Goal: Information Seeking & Learning: Learn about a topic

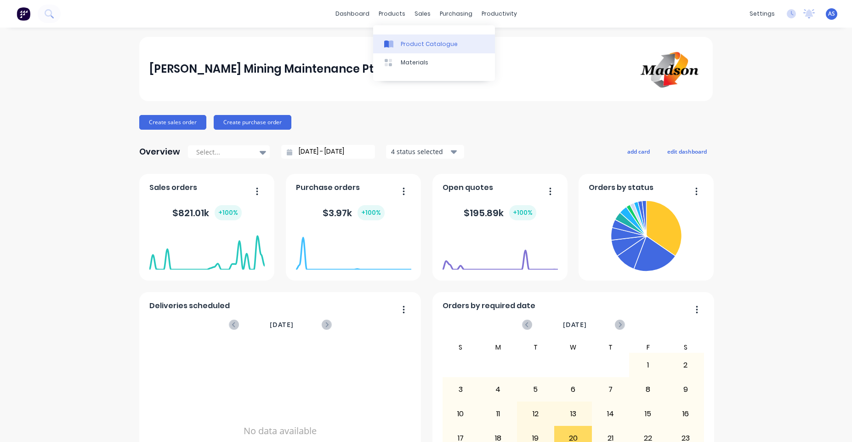
click at [407, 40] on div "Product Catalogue" at bounding box center [429, 44] width 57 height 8
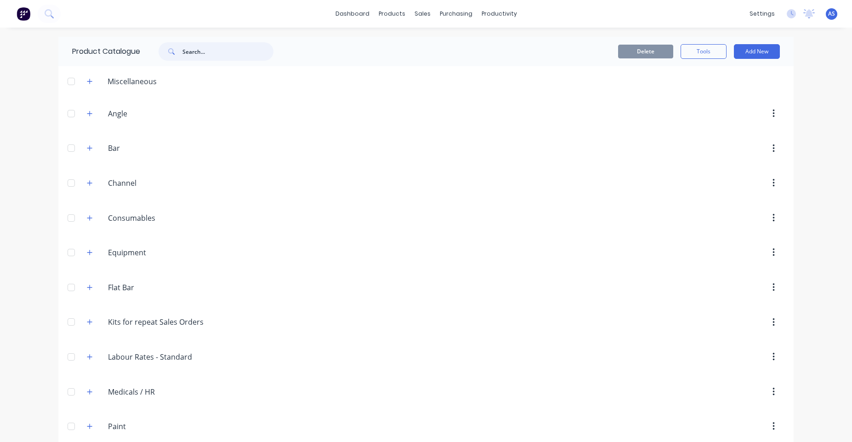
click at [212, 53] on input "text" at bounding box center [227, 51] width 91 height 18
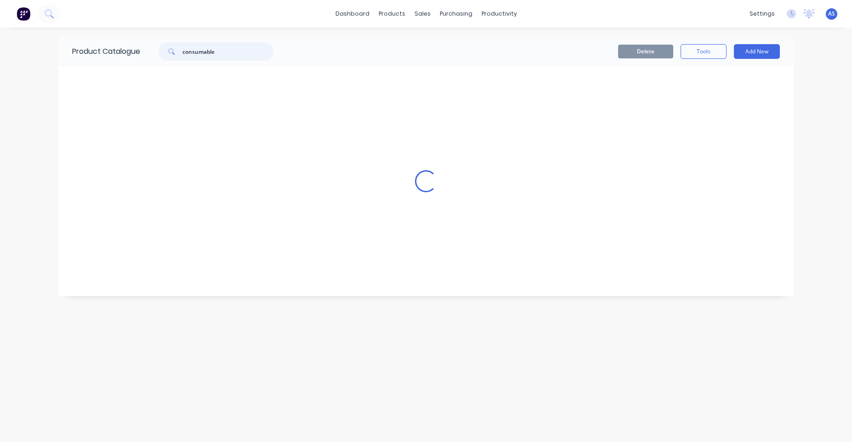
type input "consumables"
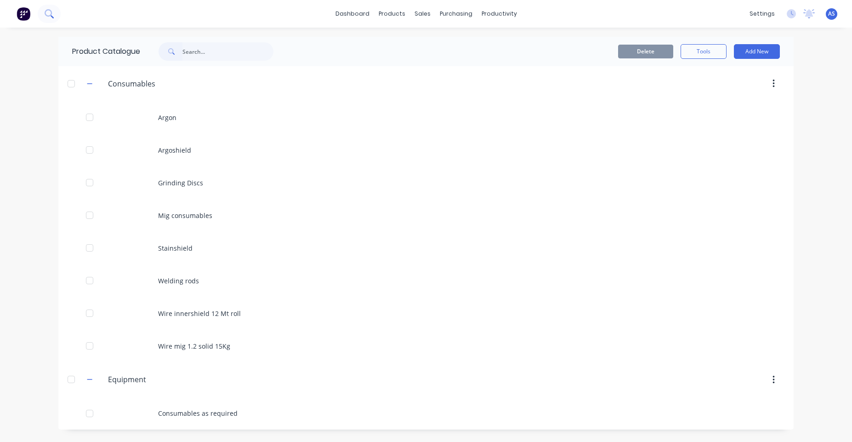
click at [45, 12] on icon at bounding box center [49, 13] width 9 height 9
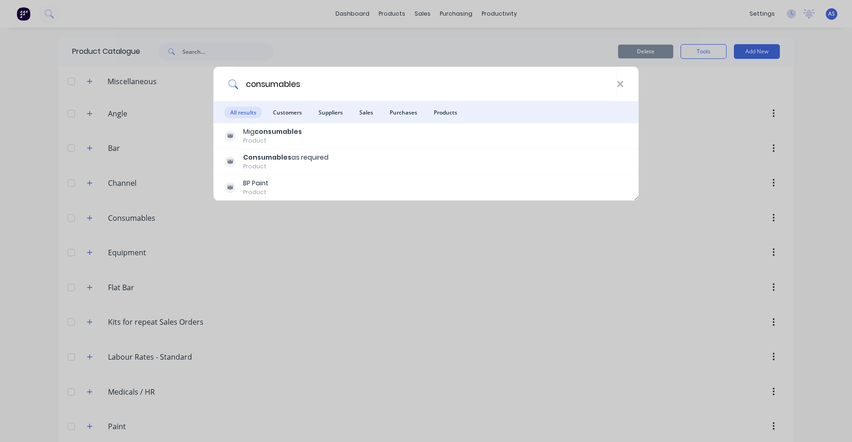
type input "consumables"
click at [625, 83] on div "consumables" at bounding box center [426, 84] width 425 height 34
click at [617, 83] on icon at bounding box center [619, 84] width 7 height 10
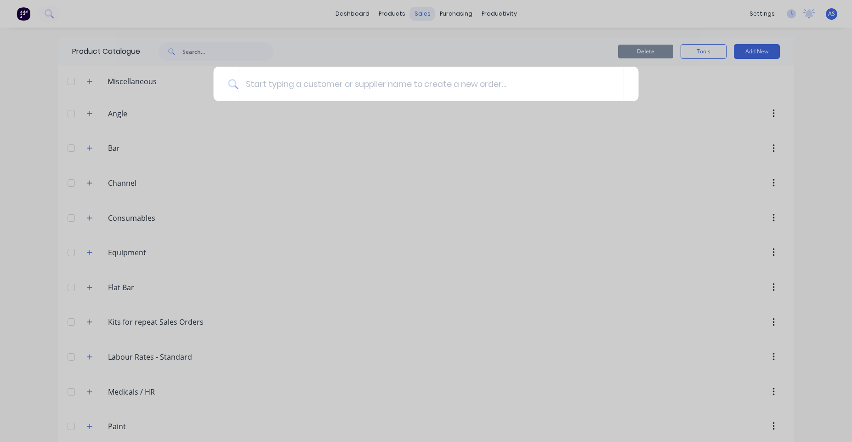
drag, startPoint x: 414, startPoint y: 28, endPoint x: 414, endPoint y: 17, distance: 11.0
click at [414, 27] on div at bounding box center [426, 221] width 852 height 442
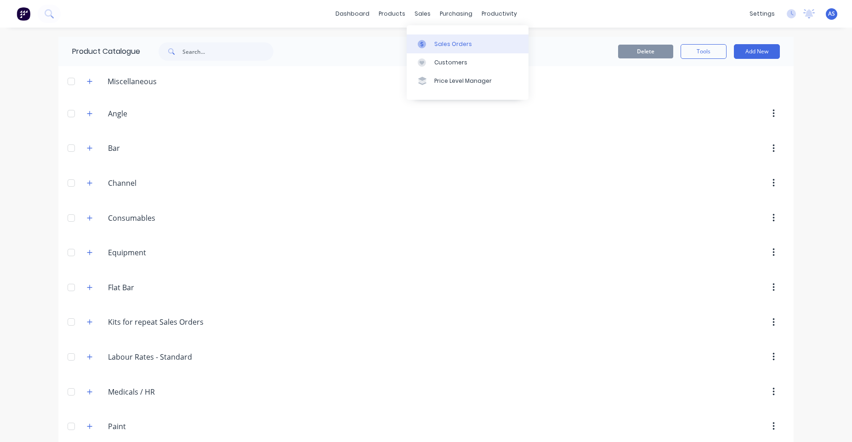
click at [440, 45] on div "Sales Orders" at bounding box center [453, 44] width 38 height 8
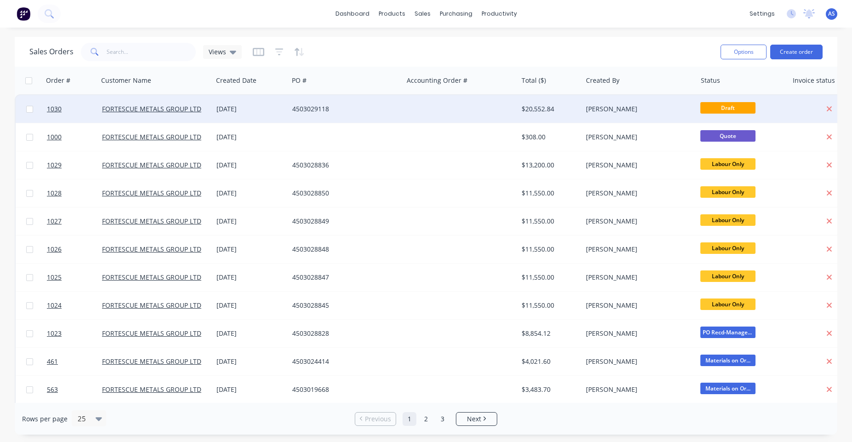
click at [561, 117] on div "$20,552.84" at bounding box center [550, 109] width 64 height 28
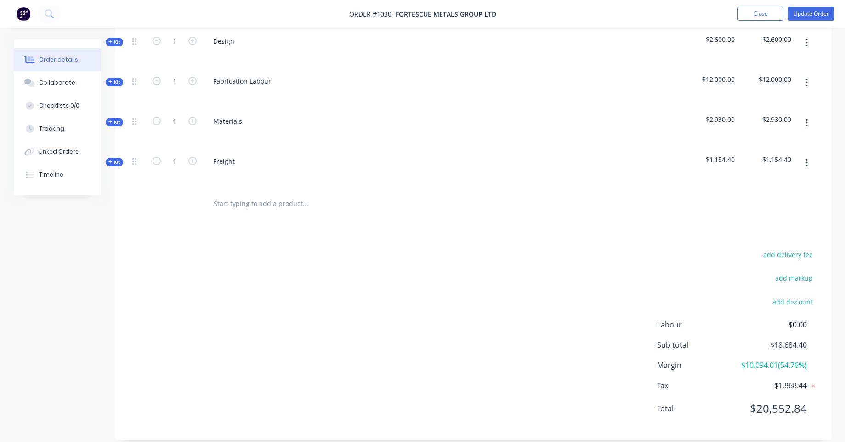
scroll to position [396, 0]
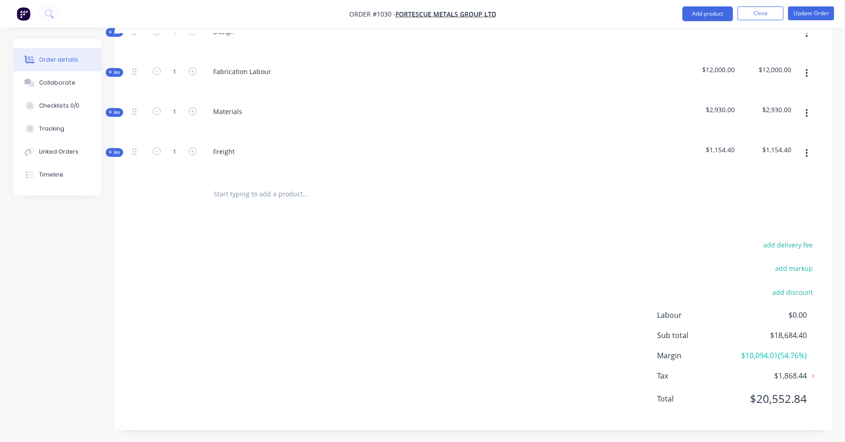
click at [222, 185] on input "text" at bounding box center [305, 194] width 184 height 18
paste input "consumables"
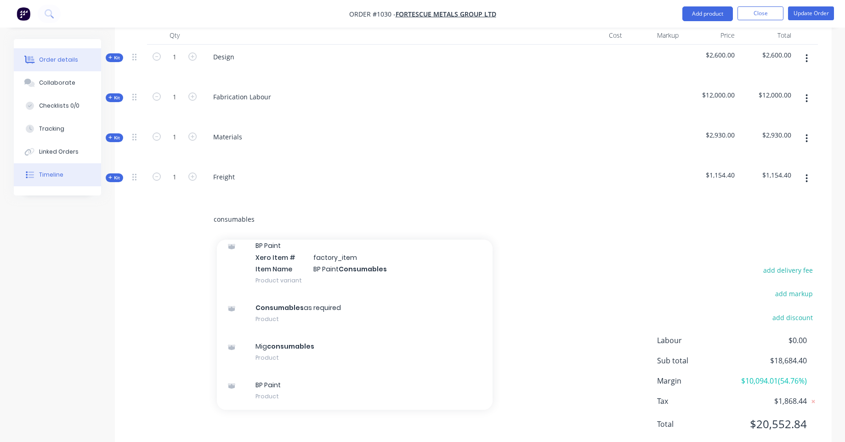
scroll to position [285, 0]
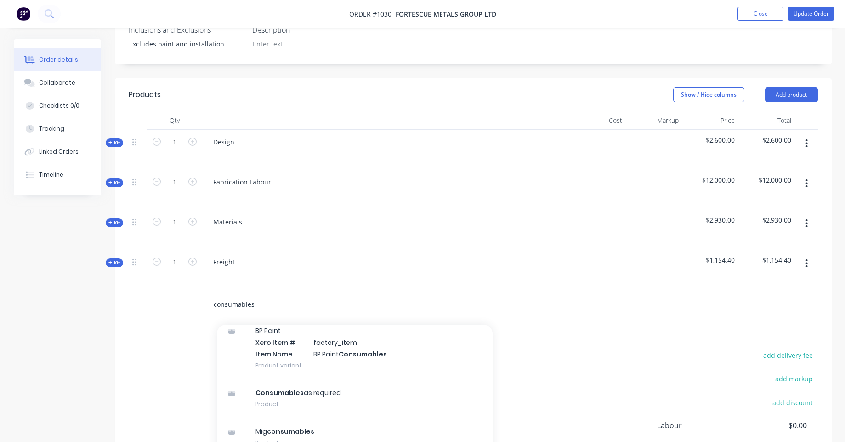
type input "consumables"
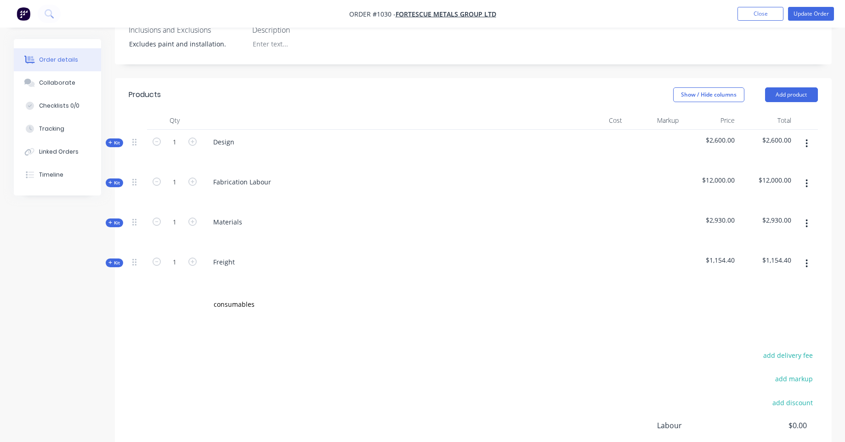
click at [21, 11] on img "button" at bounding box center [24, 14] width 14 height 14
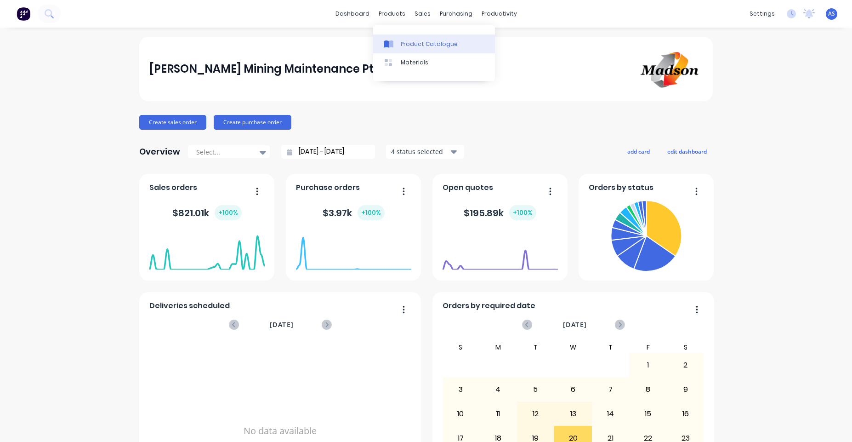
click at [402, 35] on link "Product Catalogue" at bounding box center [434, 43] width 122 height 18
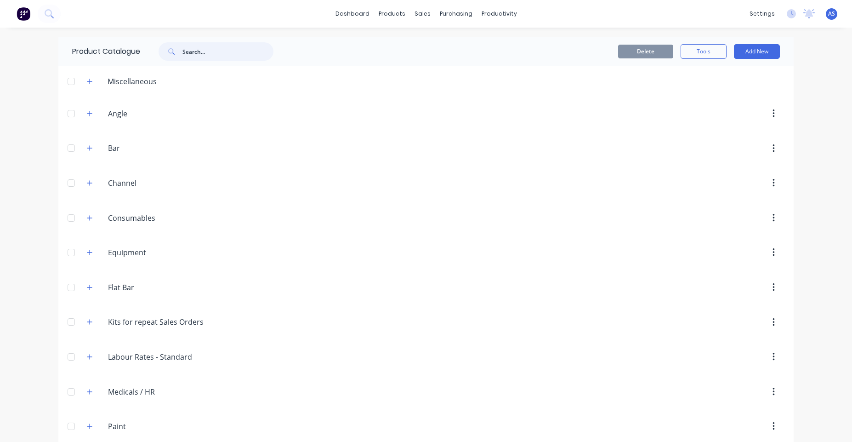
click at [192, 50] on input "text" at bounding box center [227, 51] width 91 height 18
paste input "consumables"
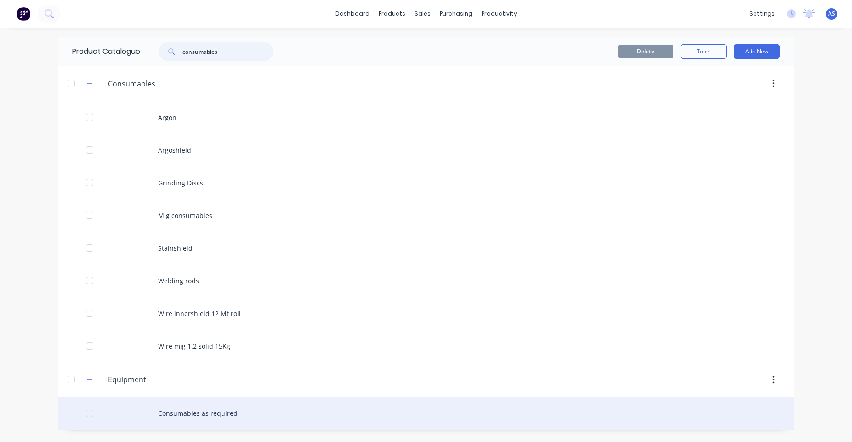
type input "consumables"
click at [208, 410] on div "Consumables as required" at bounding box center [425, 413] width 735 height 33
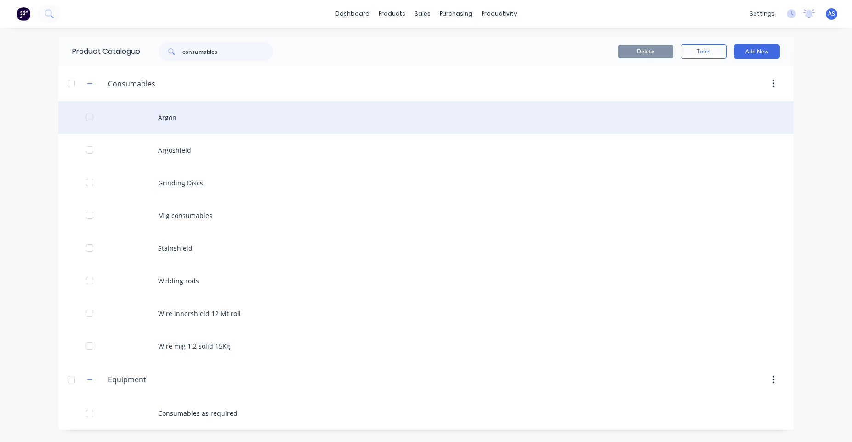
click at [201, 125] on div "Argon" at bounding box center [425, 117] width 735 height 33
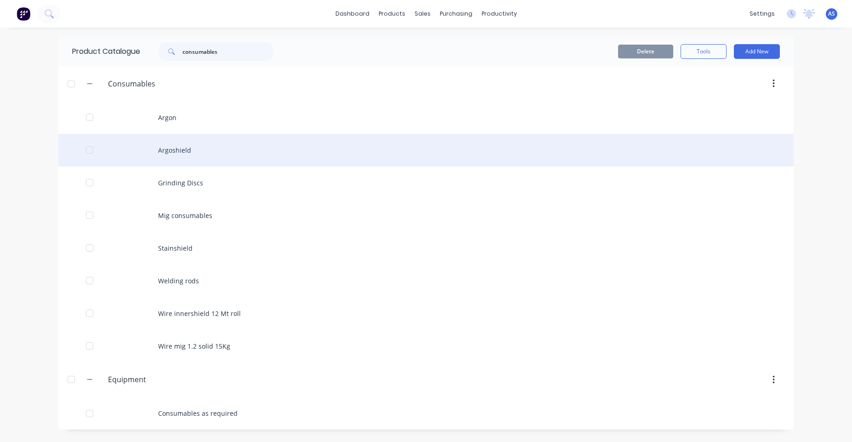
click at [195, 147] on div "Argoshield" at bounding box center [425, 150] width 735 height 33
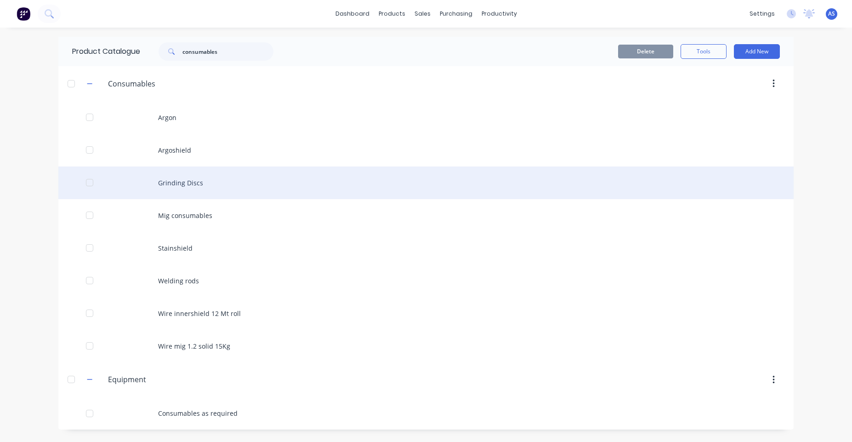
click at [202, 186] on div "Grinding Discs" at bounding box center [425, 182] width 735 height 33
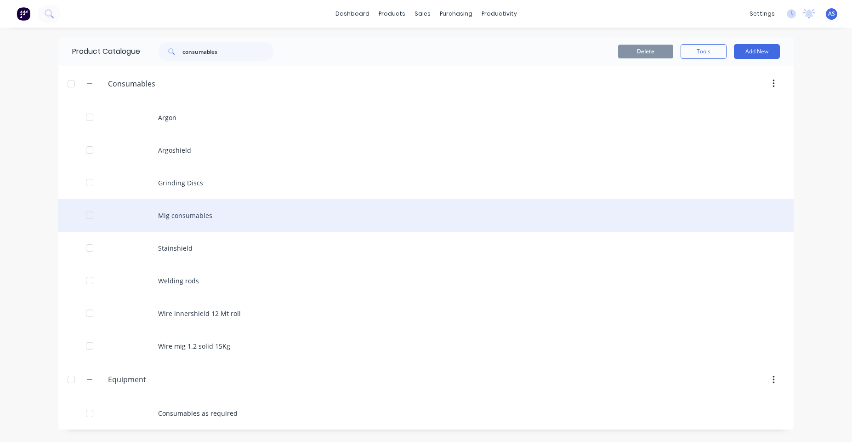
click at [208, 208] on div "Mig consumables" at bounding box center [425, 215] width 735 height 33
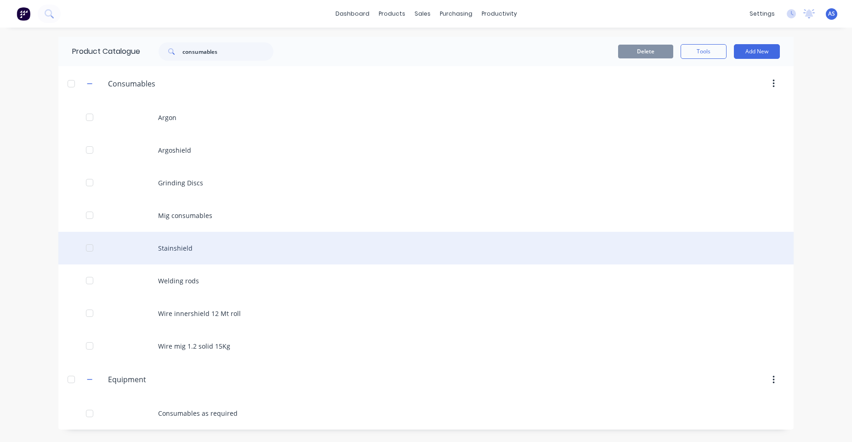
click at [218, 242] on div "Stainshield" at bounding box center [425, 248] width 735 height 33
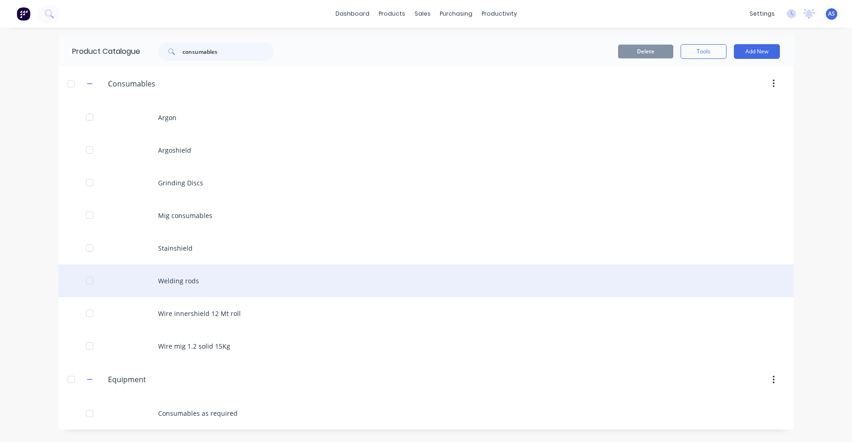
click at [204, 279] on div "Welding rods" at bounding box center [425, 280] width 735 height 33
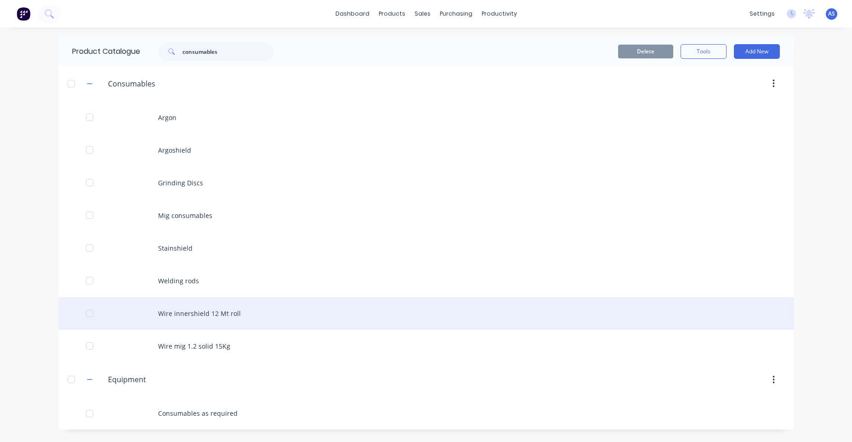
click at [203, 312] on div "Wire innershield 12 Mt roll" at bounding box center [425, 313] width 735 height 33
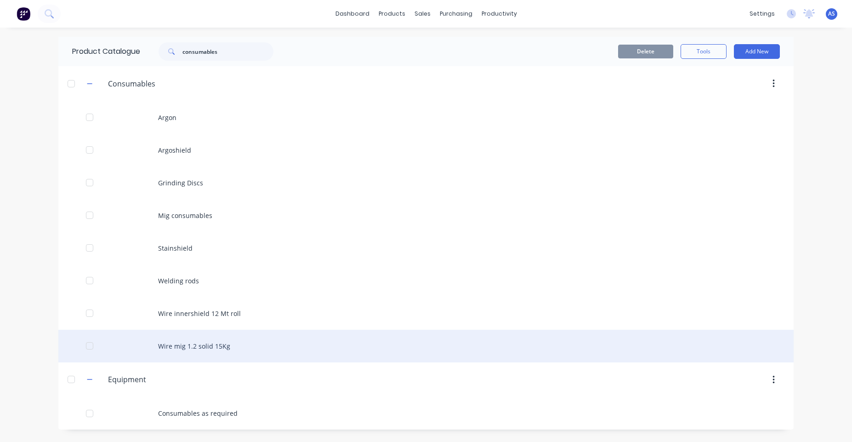
click at [216, 351] on div "Wire mig 1.2 solid 15Kg" at bounding box center [425, 345] width 735 height 33
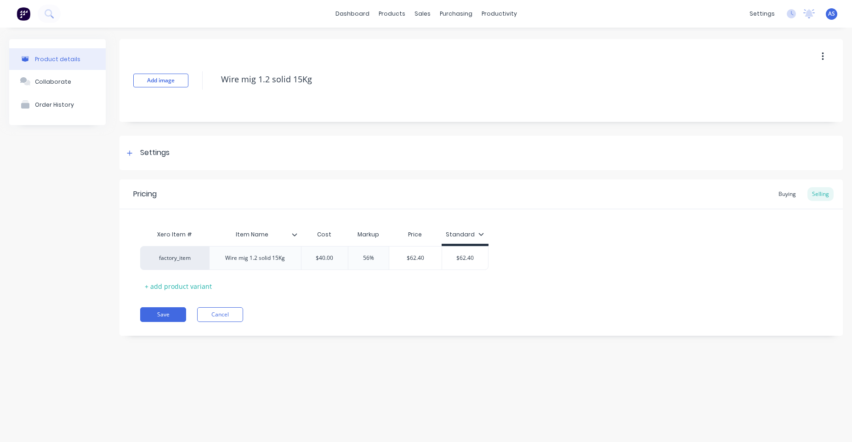
type textarea "x"
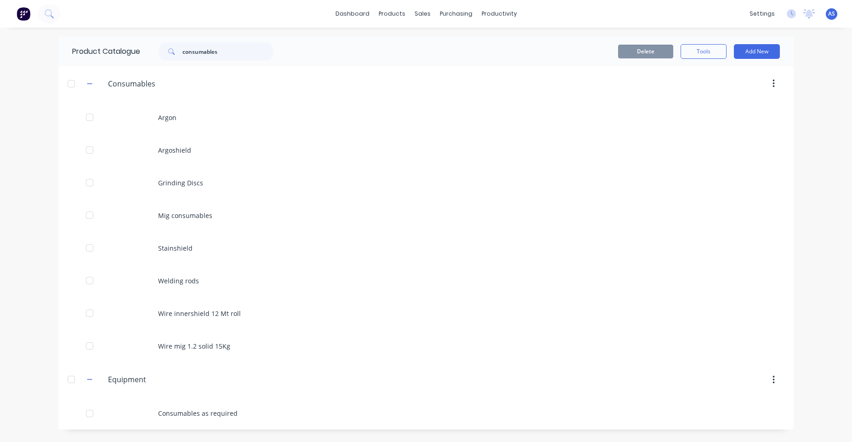
click at [26, 19] on img at bounding box center [24, 14] width 14 height 14
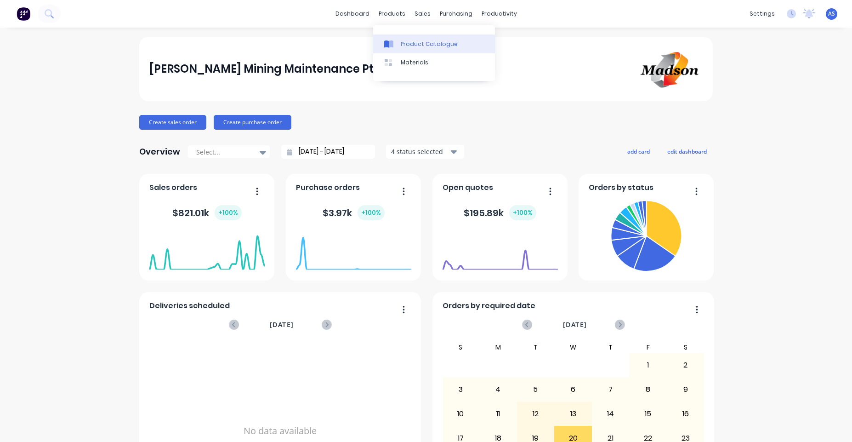
click at [410, 40] on div "Product Catalogue" at bounding box center [429, 44] width 57 height 8
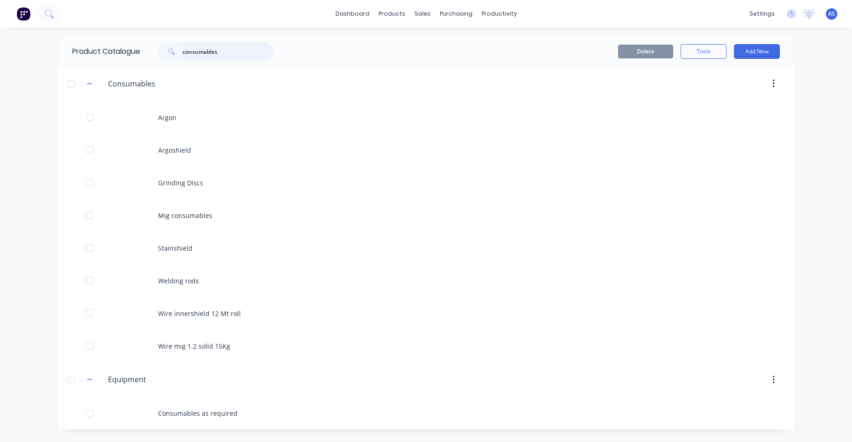
drag, startPoint x: 227, startPoint y: 44, endPoint x: 266, endPoint y: 65, distance: 44.6
click at [227, 44] on input "consumables" at bounding box center [227, 51] width 91 height 18
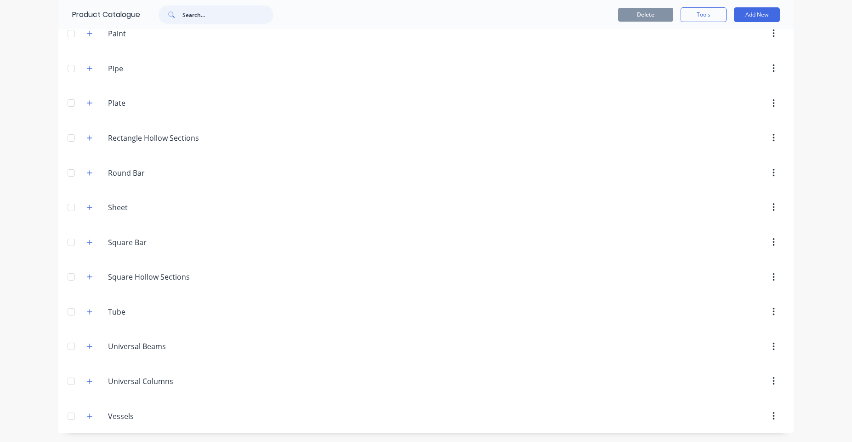
scroll to position [393, 0]
click at [86, 419] on button "button" at bounding box center [89, 414] width 11 height 11
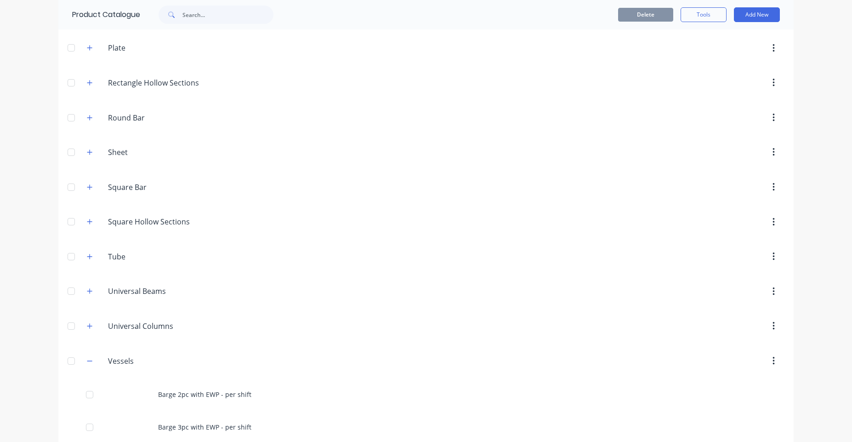
scroll to position [613, 0]
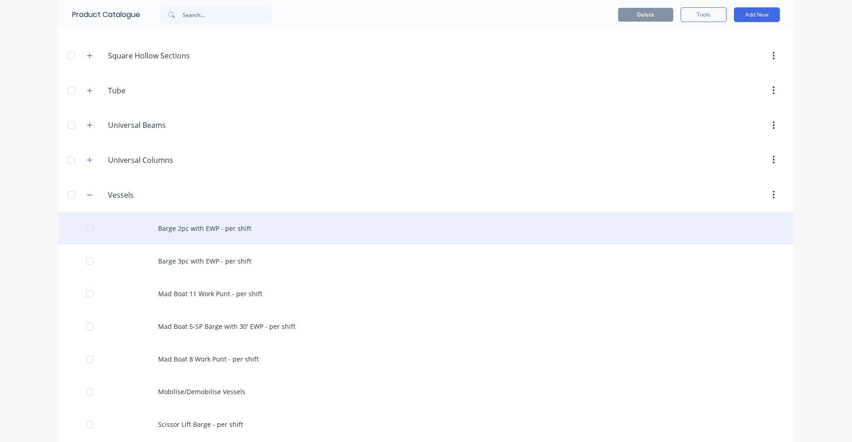
click at [218, 225] on div "Barge 2pc with EWP - per shift" at bounding box center [425, 228] width 735 height 33
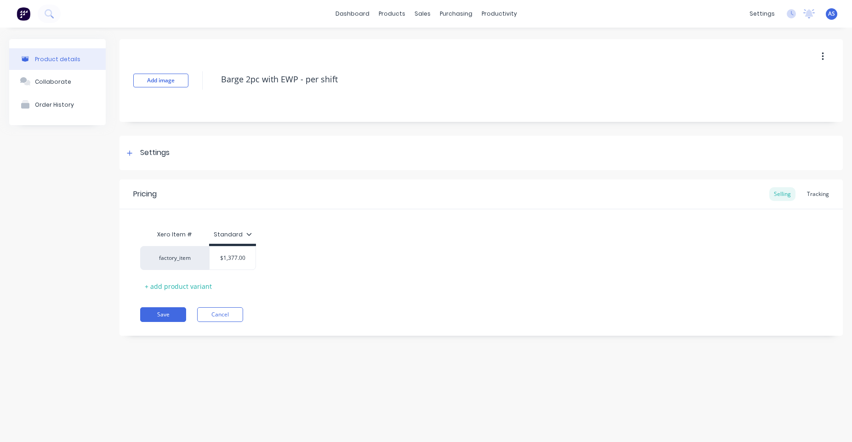
type textarea "x"
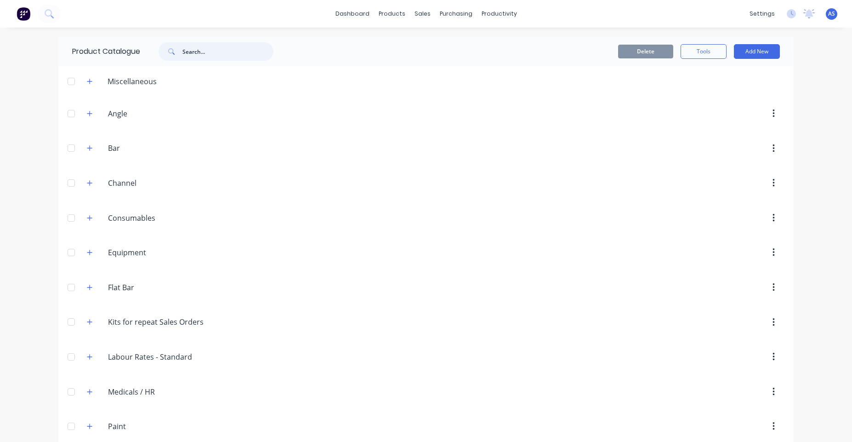
click at [220, 51] on input "text" at bounding box center [227, 51] width 91 height 18
paste input "consumables"
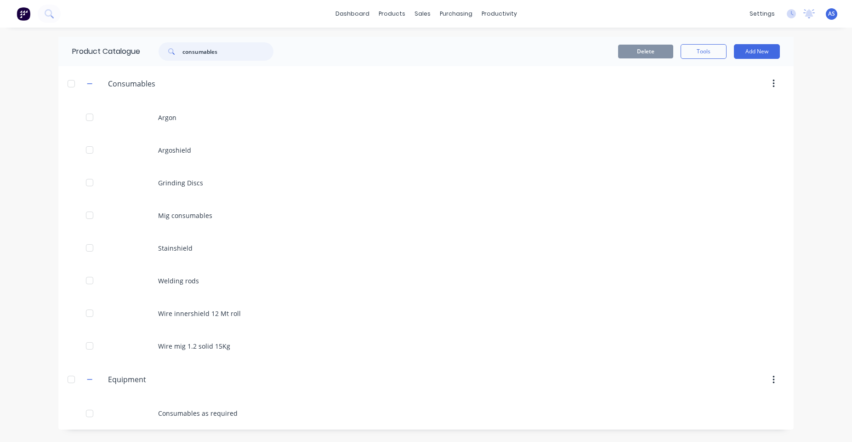
type input "consumables"
click at [22, 15] on img at bounding box center [24, 14] width 14 height 14
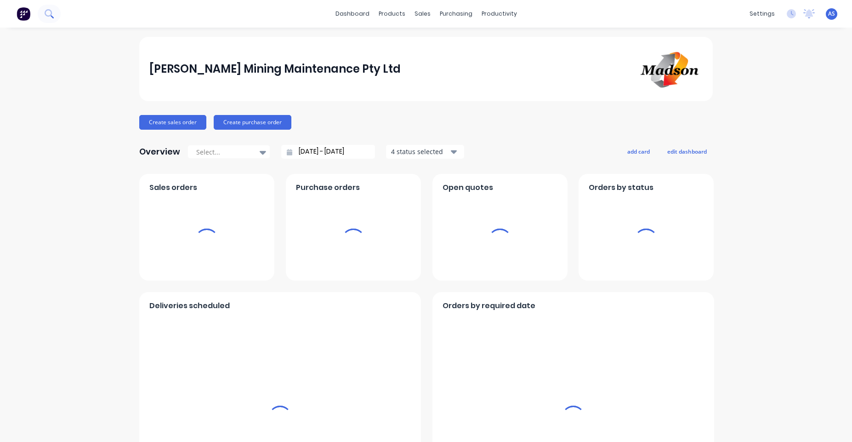
click at [57, 11] on button at bounding box center [49, 14] width 23 height 18
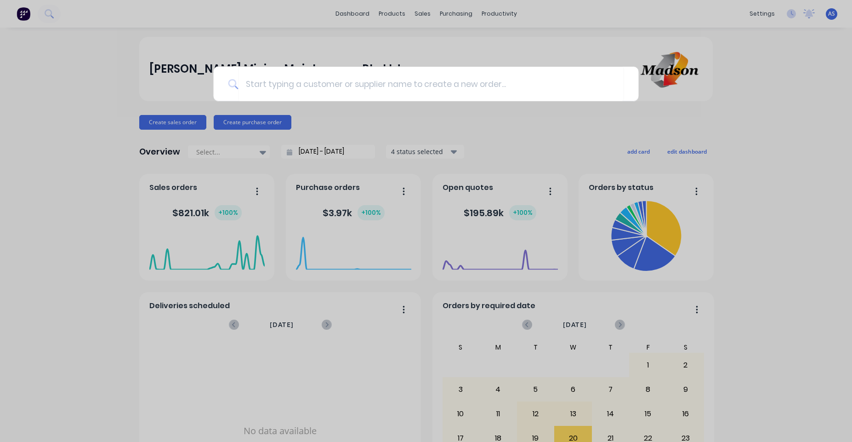
type input "consumables"
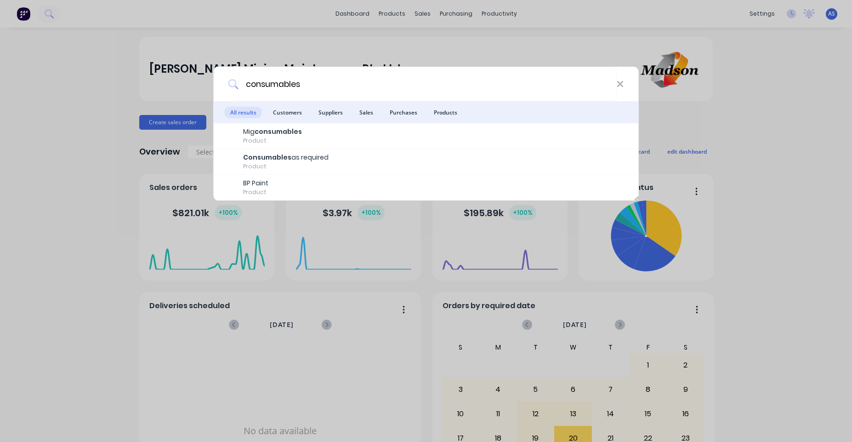
click at [114, 125] on div "consumables All results Customers Suppliers Sales Purchases Products Mig consum…" at bounding box center [426, 221] width 852 height 442
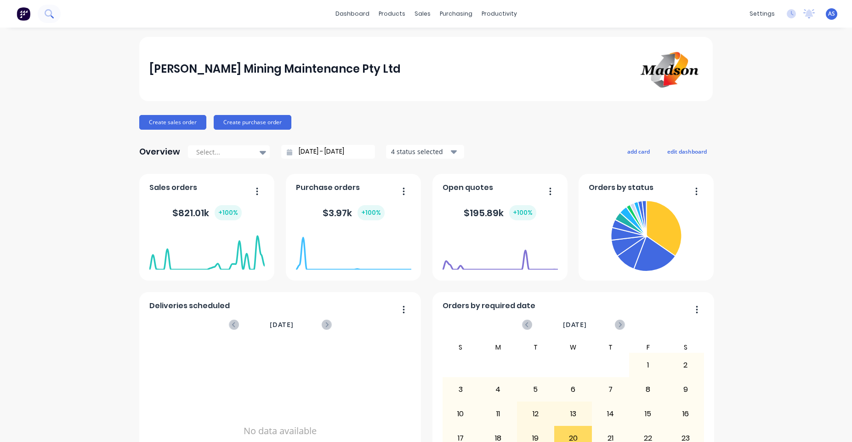
click at [51, 11] on icon at bounding box center [48, 12] width 7 height 7
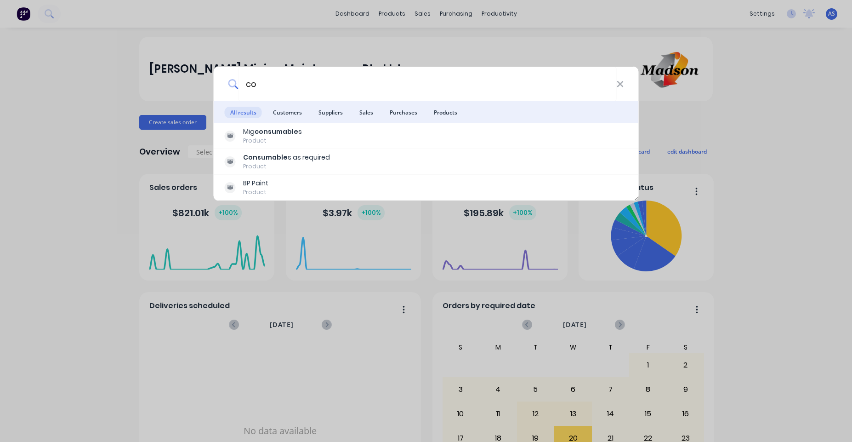
type input "c"
type input "consumables"
click at [448, 113] on span "Products" at bounding box center [445, 112] width 34 height 11
click at [408, 109] on span "Purchases" at bounding box center [403, 112] width 39 height 11
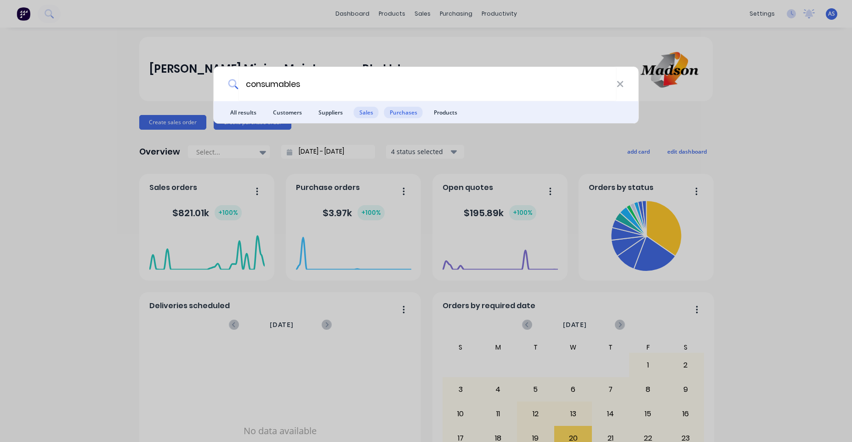
click at [371, 112] on span "Sales" at bounding box center [366, 112] width 25 height 11
click at [287, 108] on span "Customers" at bounding box center [287, 112] width 40 height 11
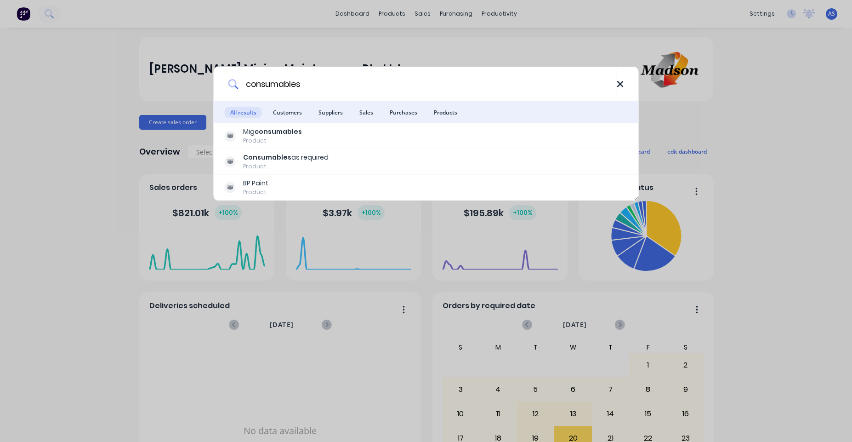
click at [623, 86] on icon at bounding box center [619, 84] width 7 height 10
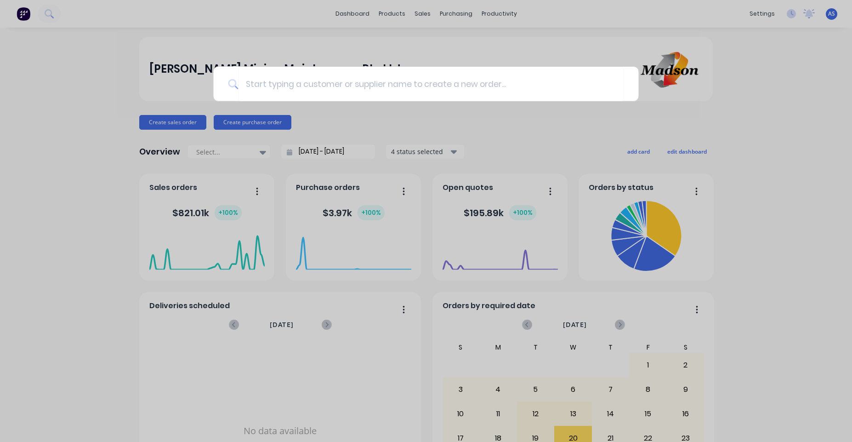
click at [466, 127] on div at bounding box center [426, 221] width 852 height 442
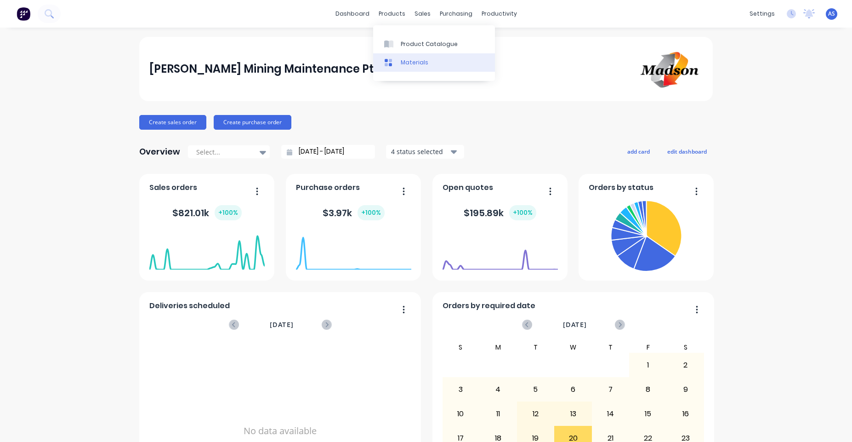
click at [402, 65] on div "Materials" at bounding box center [415, 62] width 28 height 8
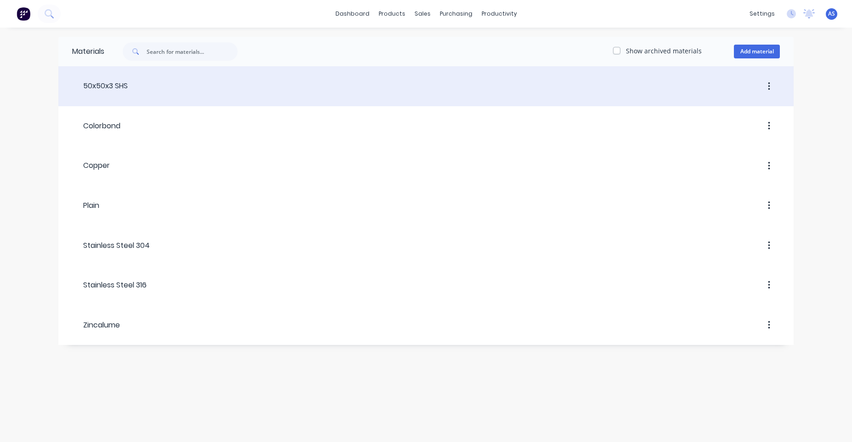
click at [241, 83] on div at bounding box center [454, 86] width 652 height 17
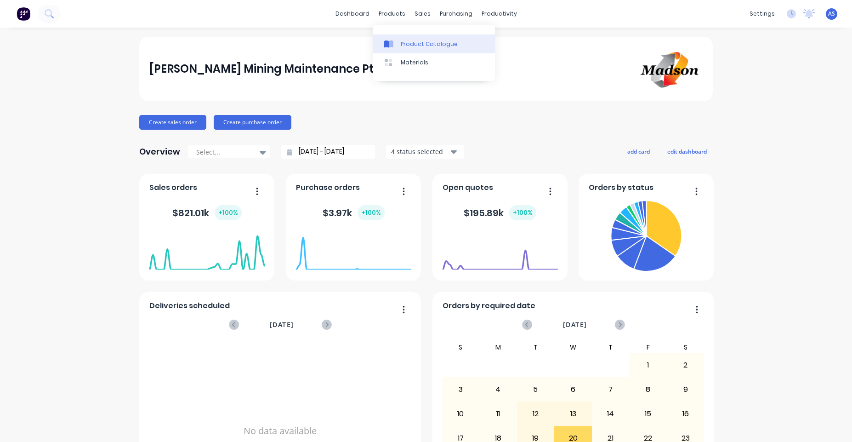
click at [404, 47] on div "Product Catalogue" at bounding box center [429, 44] width 57 height 8
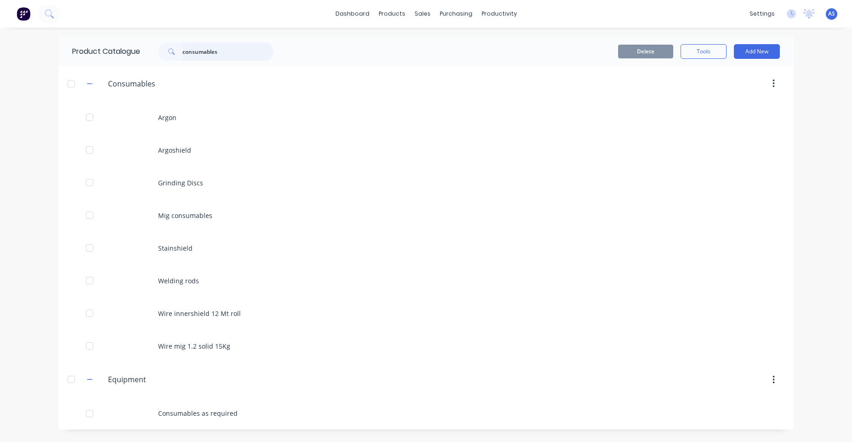
click at [203, 51] on input "consumables" at bounding box center [227, 51] width 91 height 18
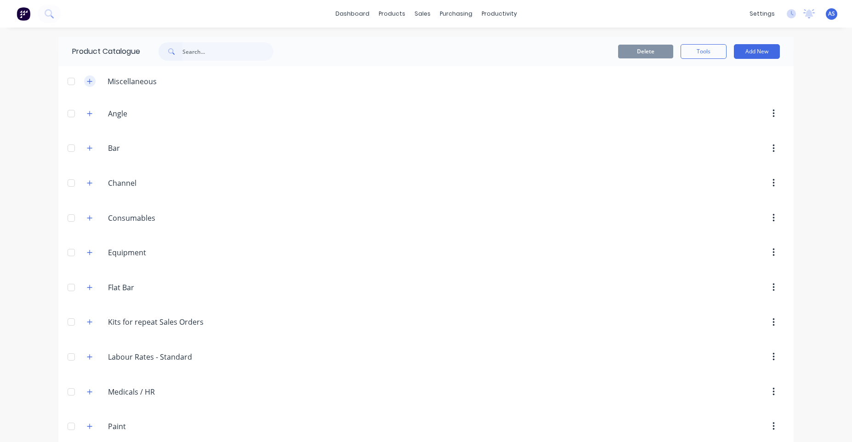
click at [84, 82] on button "button" at bounding box center [89, 80] width 11 height 11
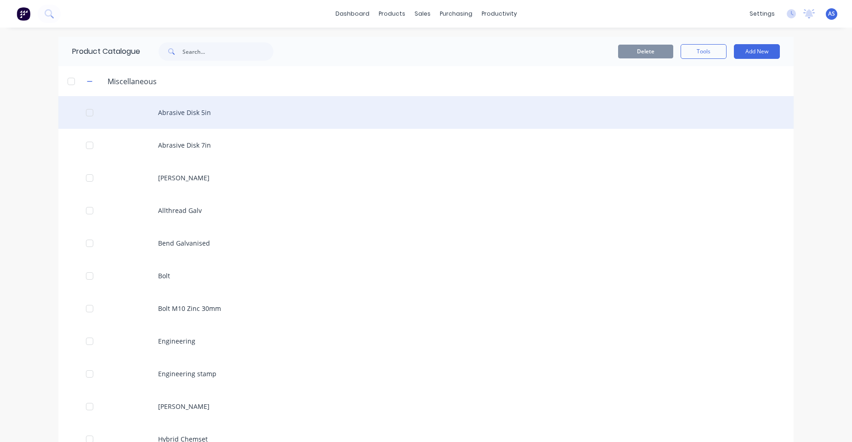
click at [178, 111] on div "Abrasive Disk 5in" at bounding box center [425, 112] width 735 height 33
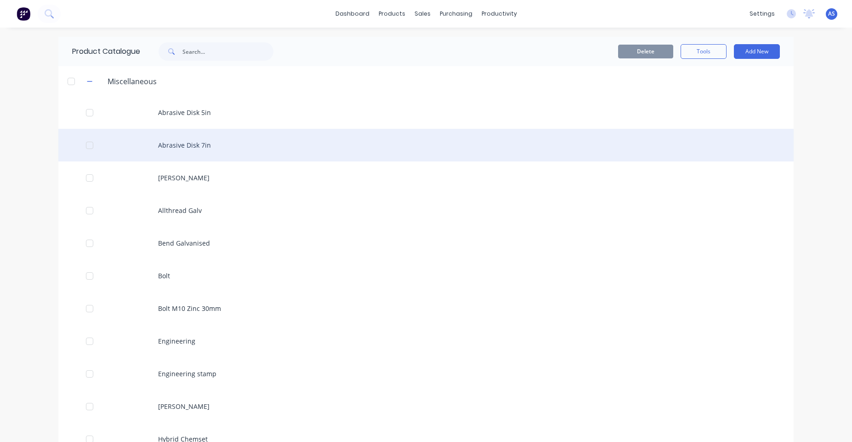
click at [194, 139] on div "Abrasive Disk 7in" at bounding box center [425, 145] width 735 height 33
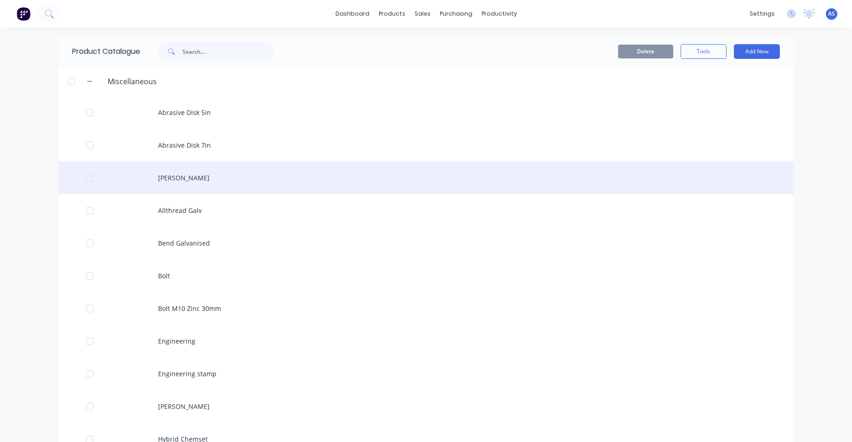
click at [176, 186] on div "Ali Rod" at bounding box center [425, 177] width 735 height 33
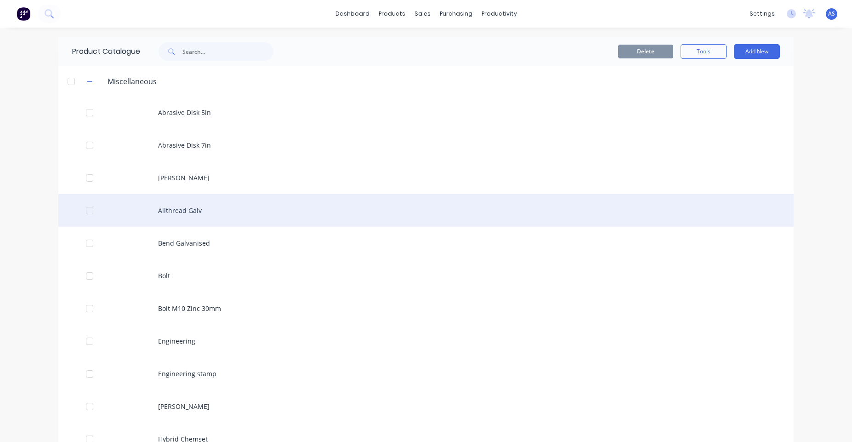
click at [190, 208] on div "Allthread Galv" at bounding box center [425, 210] width 735 height 33
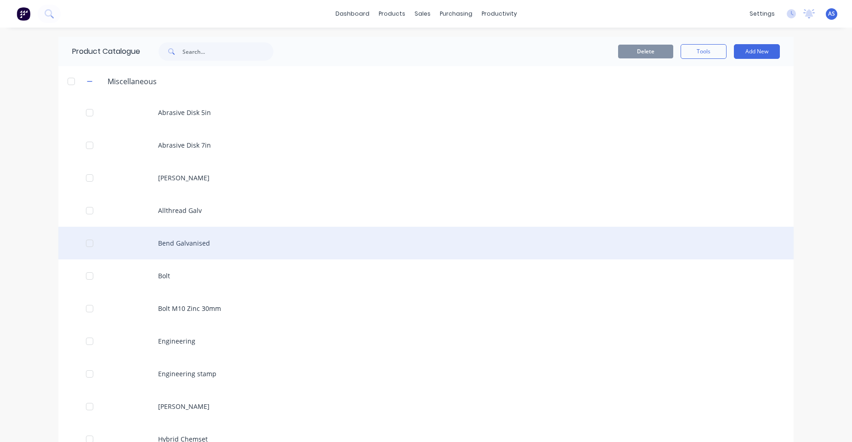
click at [218, 242] on div "Bend Galvanised" at bounding box center [425, 243] width 735 height 33
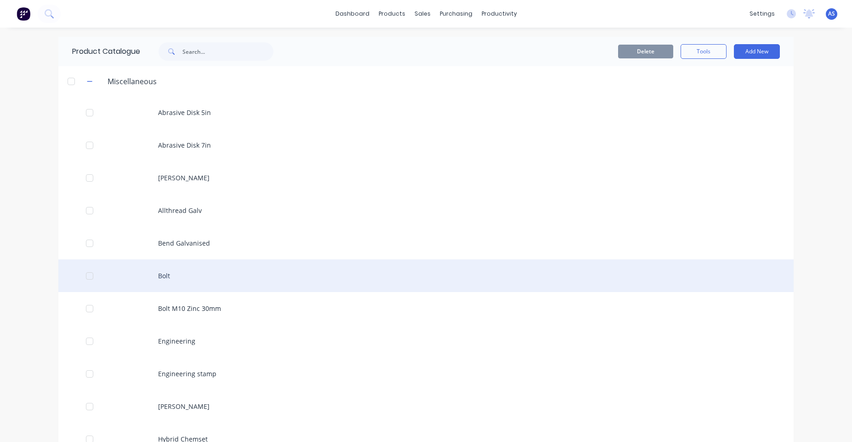
click at [155, 284] on div "Bolt" at bounding box center [425, 275] width 735 height 33
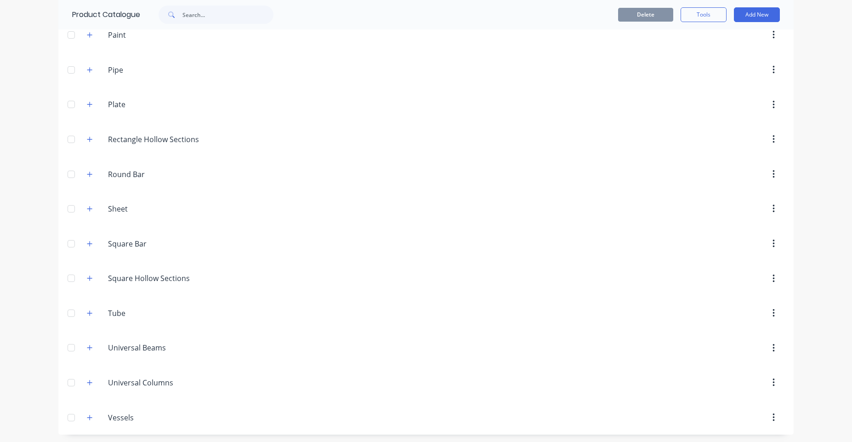
scroll to position [1404, 0]
click at [85, 351] on button "button" at bounding box center [89, 345] width 11 height 11
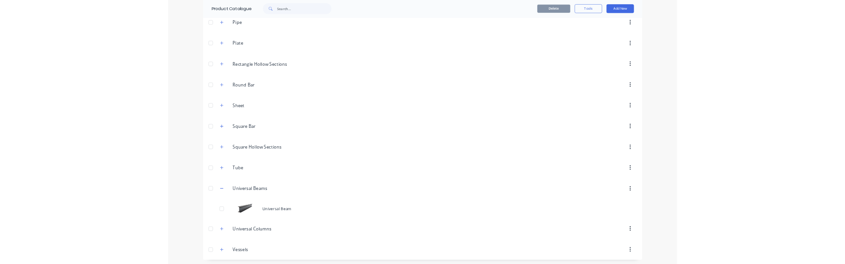
scroll to position [1437, 0]
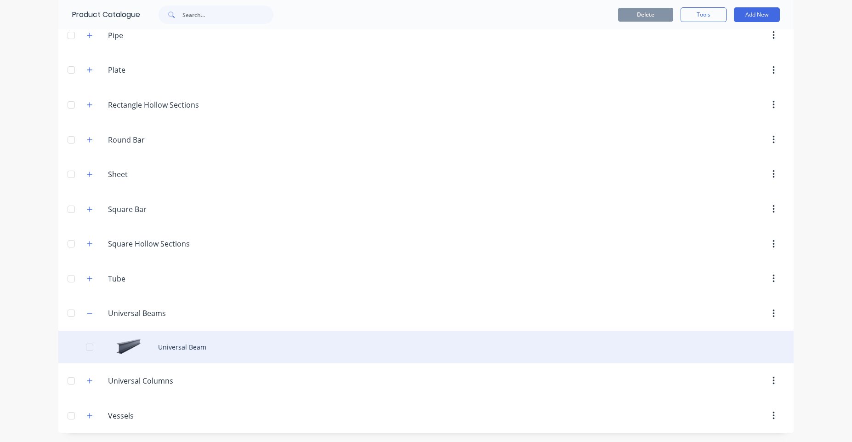
click at [199, 345] on div "Universal Beam" at bounding box center [425, 346] width 735 height 33
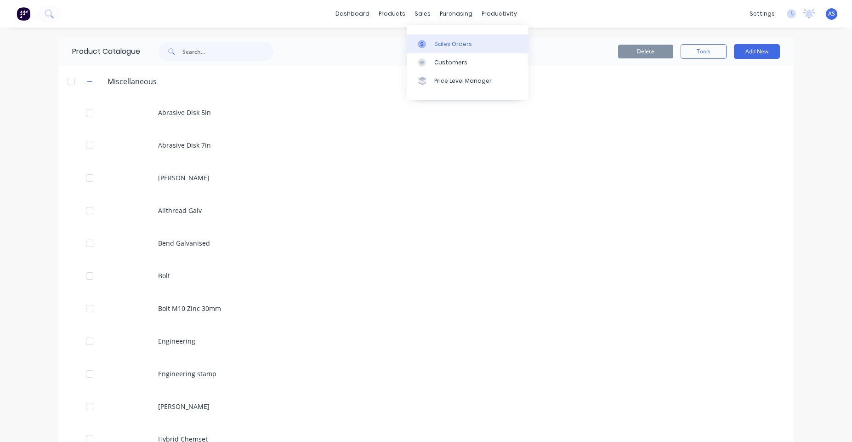
click at [440, 44] on div "Sales Orders" at bounding box center [453, 44] width 38 height 8
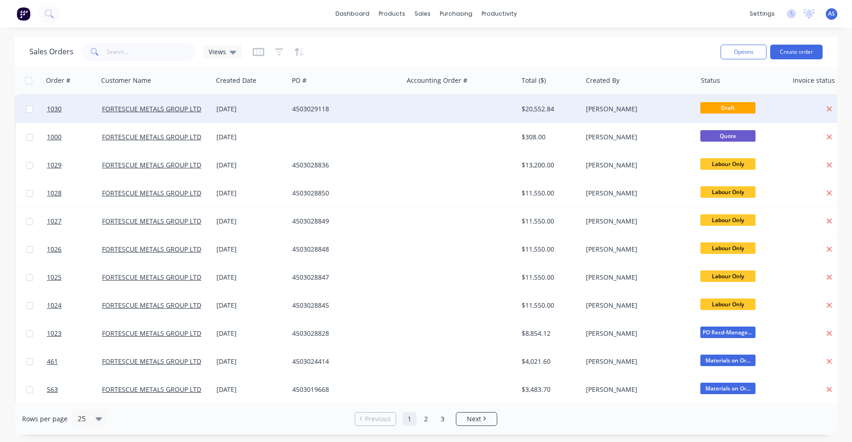
click at [502, 106] on div at bounding box center [460, 109] width 114 height 28
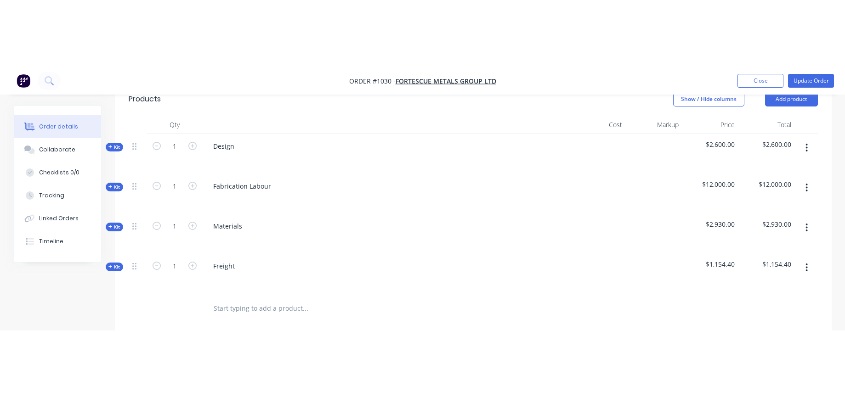
scroll to position [386, 0]
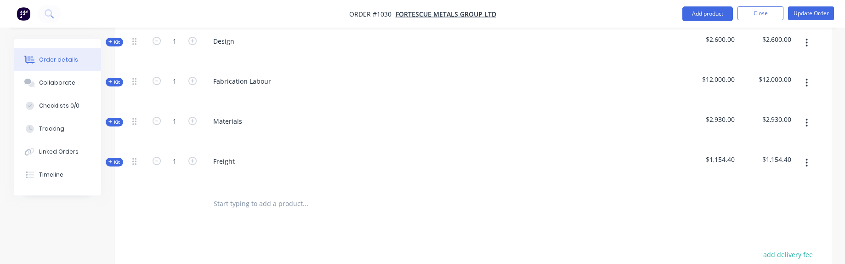
click at [251, 173] on div "Freight" at bounding box center [386, 169] width 368 height 40
click at [259, 194] on input "text" at bounding box center [305, 203] width 184 height 18
paste input "consumables"
type input "consumables"
click at [262, 194] on input "consumables" at bounding box center [305, 203] width 184 height 18
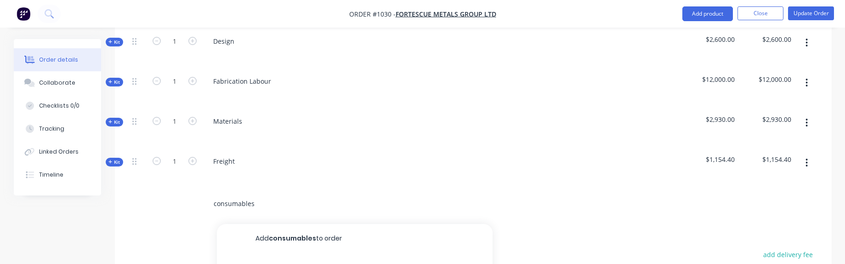
click at [262, 194] on input "consumables" at bounding box center [305, 203] width 184 height 18
click at [244, 194] on input "text" at bounding box center [305, 203] width 184 height 18
paste input "consumables"
type input "consumables"
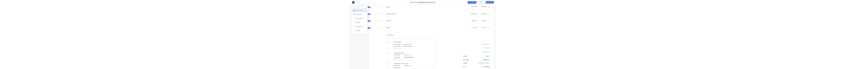
scroll to position [0, 0]
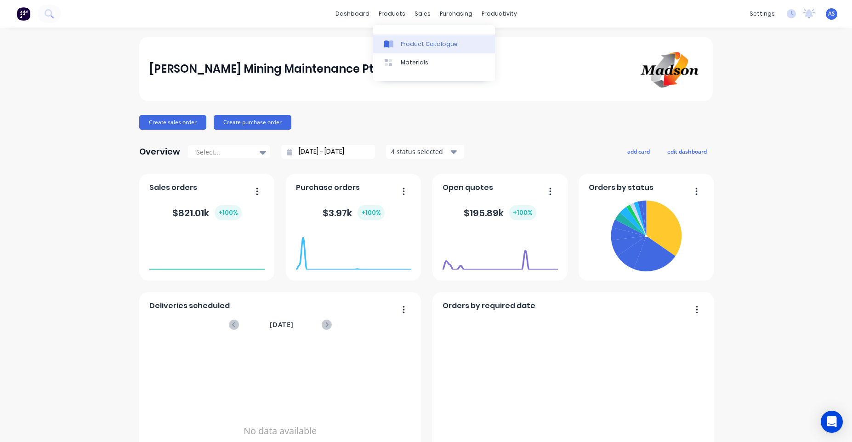
click at [409, 46] on div "Product Catalogue" at bounding box center [429, 44] width 57 height 8
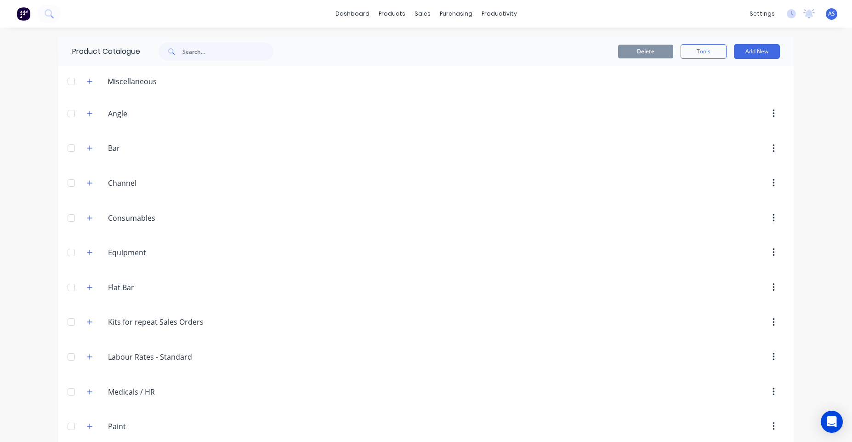
click at [84, 86] on span at bounding box center [89, 80] width 11 height 11
click at [87, 85] on span at bounding box center [89, 80] width 11 height 11
click at [89, 83] on icon "button" at bounding box center [90, 81] width 6 height 6
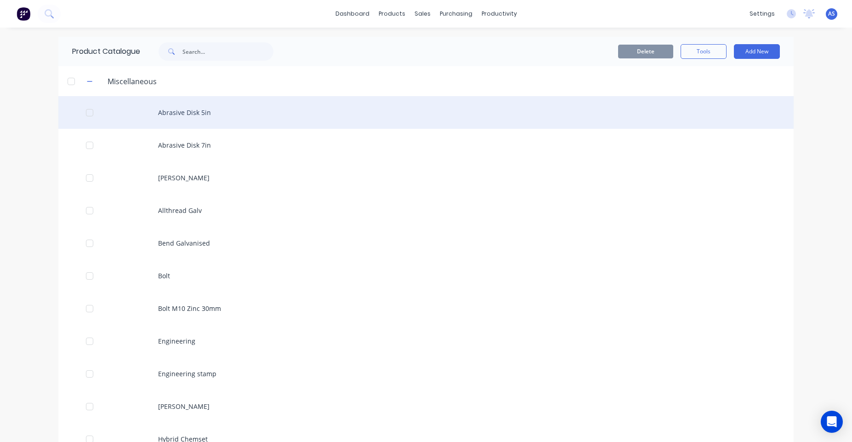
click at [172, 111] on div "Abrasive Disk 5in" at bounding box center [425, 112] width 735 height 33
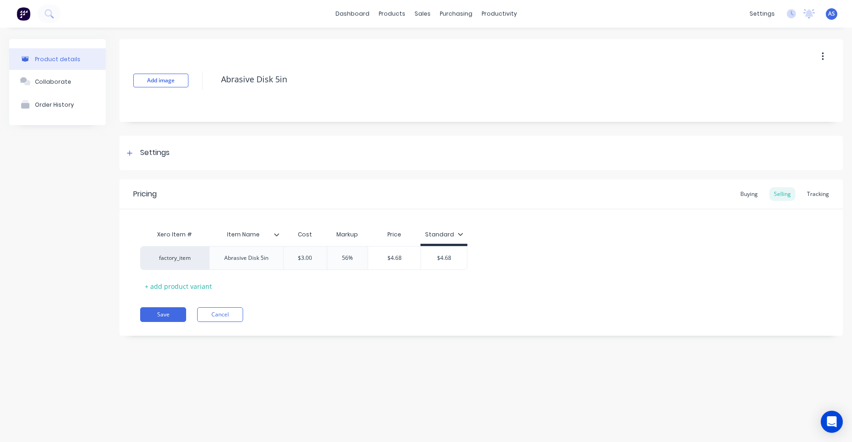
type textarea "x"
click at [129, 154] on icon at bounding box center [130, 153] width 6 height 6
type textarea "x"
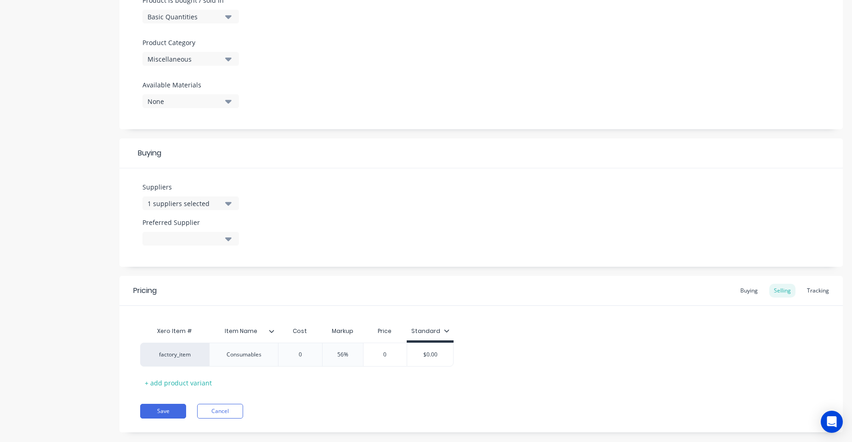
scroll to position [309, 0]
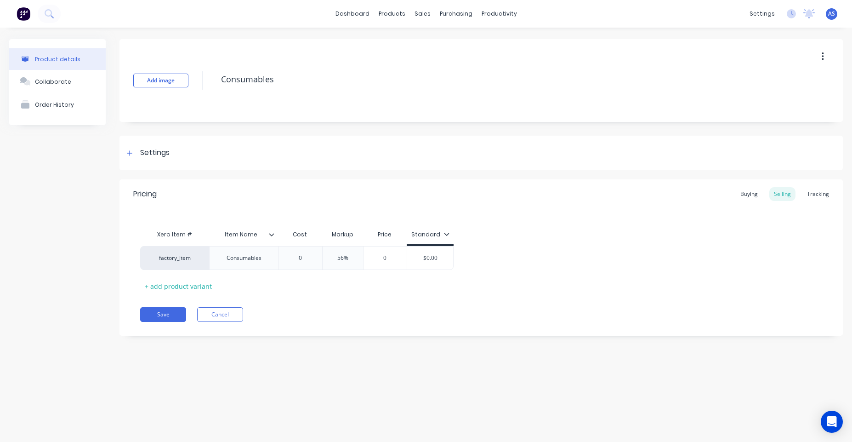
type textarea "x"
click at [748, 189] on div "Buying" at bounding box center [749, 194] width 27 height 14
click at [783, 190] on div "Selling" at bounding box center [782, 194] width 26 height 14
click at [815, 194] on div "Tracking" at bounding box center [817, 194] width 31 height 14
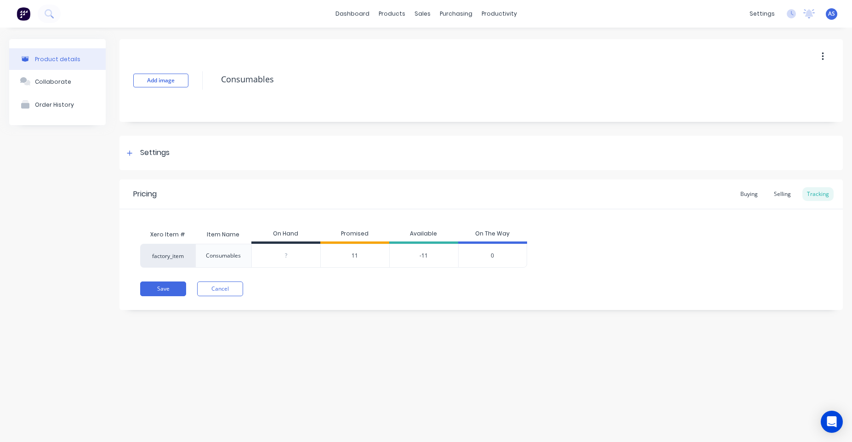
click at [29, 14] on img at bounding box center [24, 14] width 14 height 14
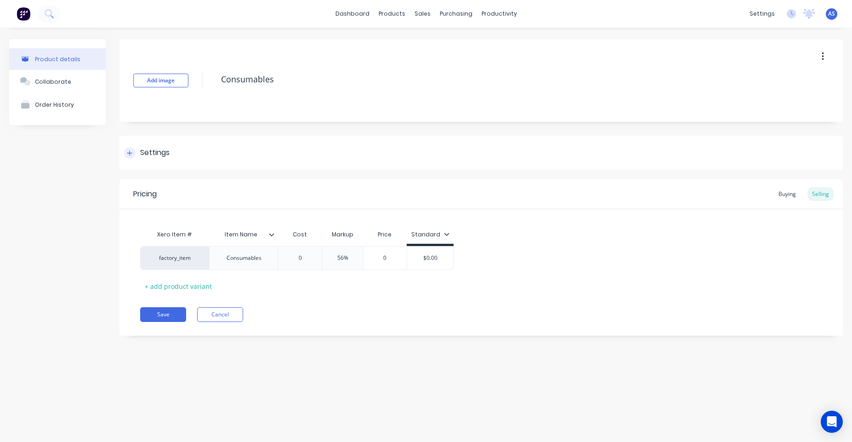
click at [131, 151] on icon at bounding box center [130, 153] width 6 height 6
type textarea "x"
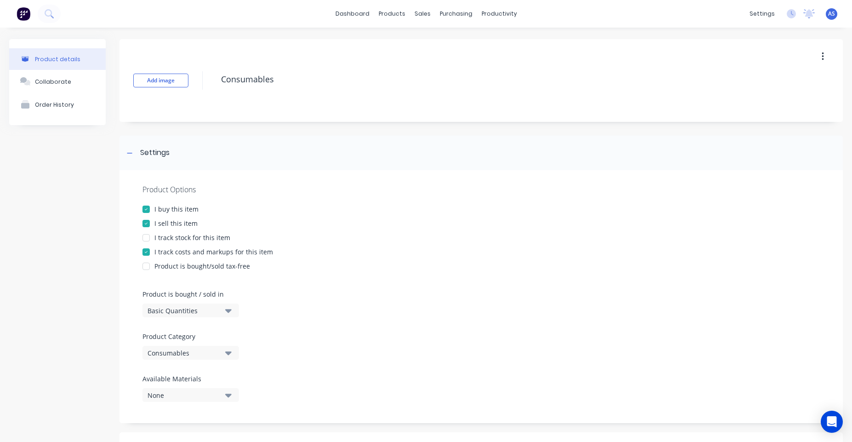
click at [17, 17] on img at bounding box center [24, 14] width 14 height 14
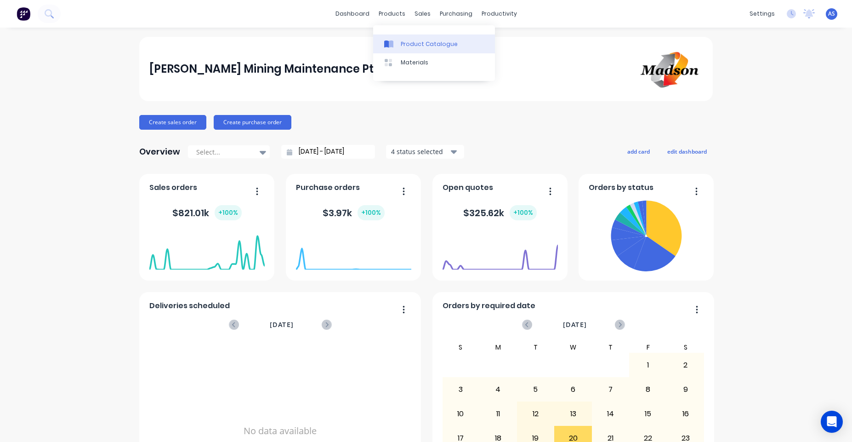
click at [409, 46] on div "Product Catalogue" at bounding box center [429, 44] width 57 height 8
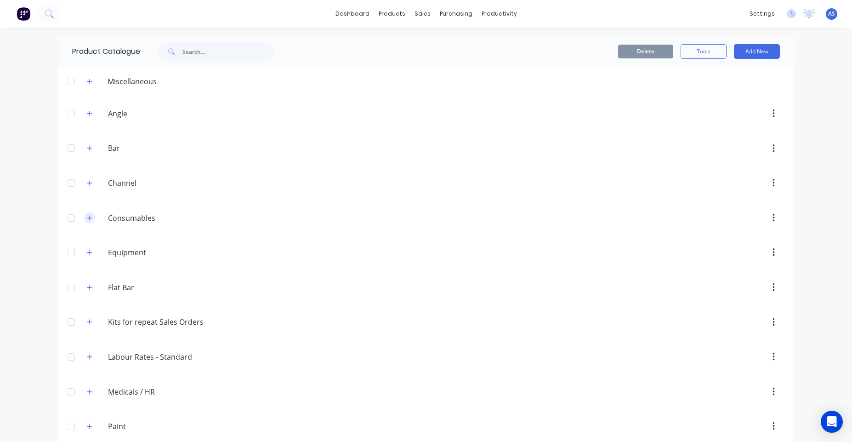
click at [84, 215] on button "button" at bounding box center [89, 217] width 11 height 11
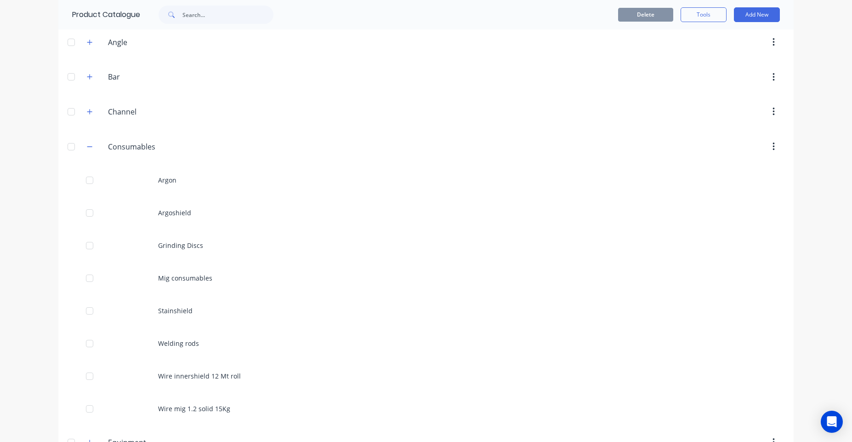
scroll to position [55, 0]
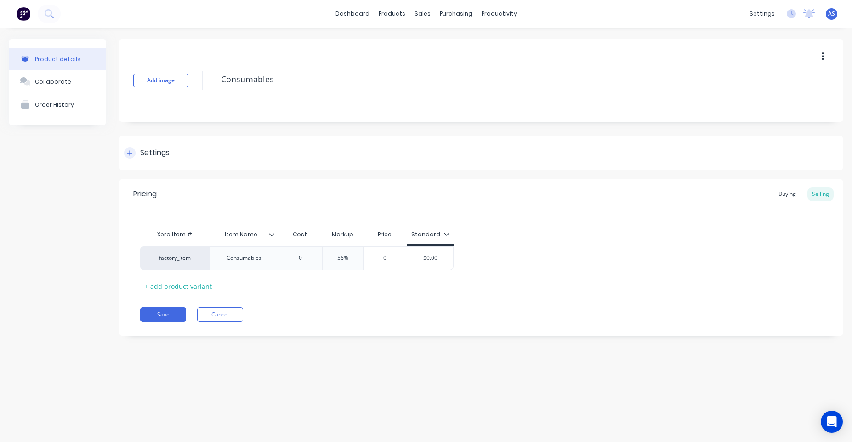
click at [208, 149] on div "Settings" at bounding box center [480, 153] width 723 height 34
type textarea "x"
